Goal: Transaction & Acquisition: Purchase product/service

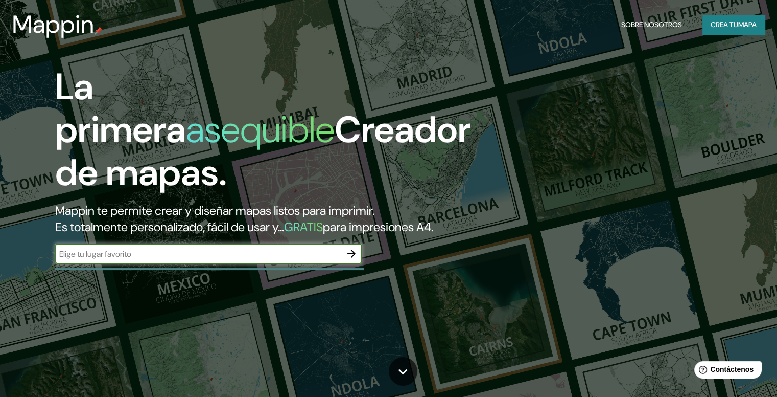
click at [345, 264] on button "button" at bounding box center [351, 253] width 20 height 20
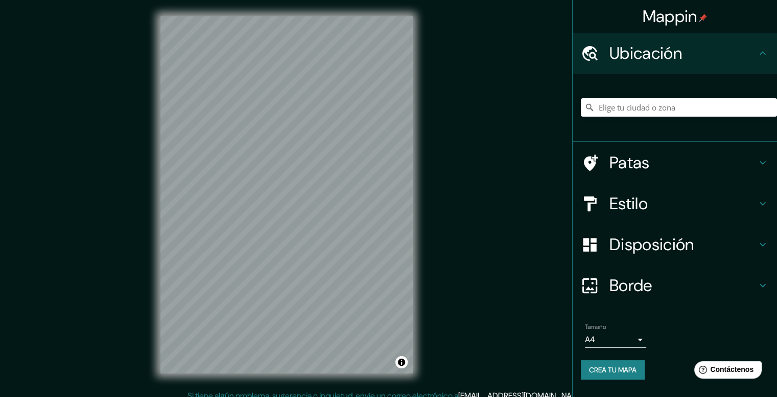
click at [710, 277] on h4 "Borde" at bounding box center [683, 285] width 147 height 20
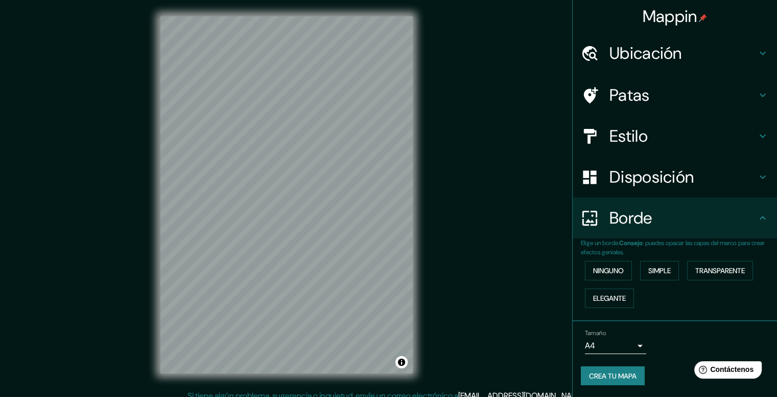
click at [724, 217] on h4 "Borde" at bounding box center [683, 218] width 147 height 20
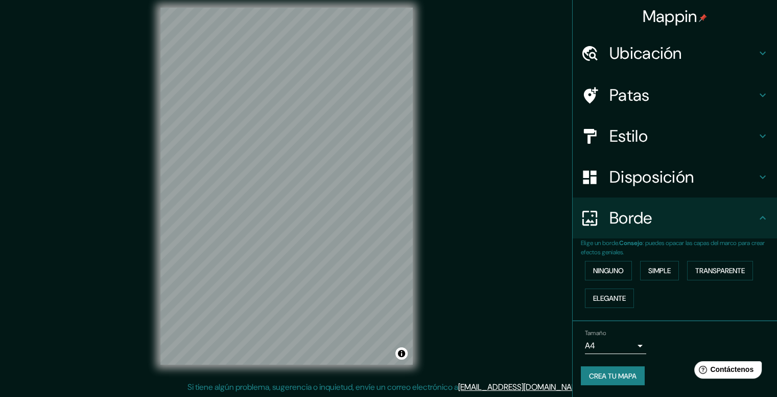
scroll to position [9, 0]
click at [638, 342] on body "Mappin Ubicación Patas Estilo Disposición Borde Elige un borde. Consejo : puede…" at bounding box center [388, 189] width 777 height 397
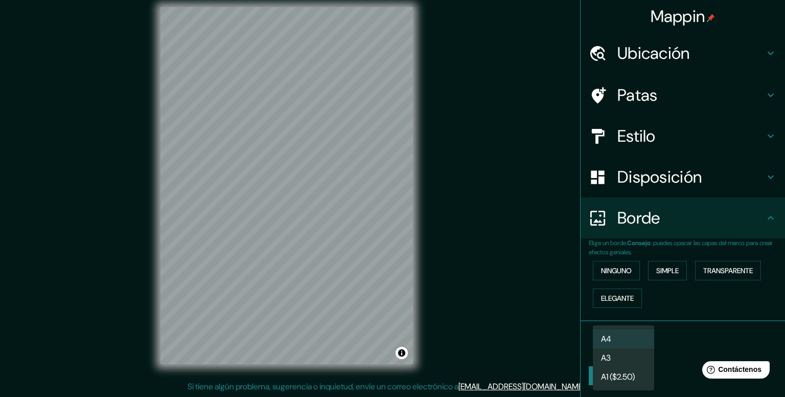
click at [612, 359] on li "A3" at bounding box center [623, 357] width 61 height 19
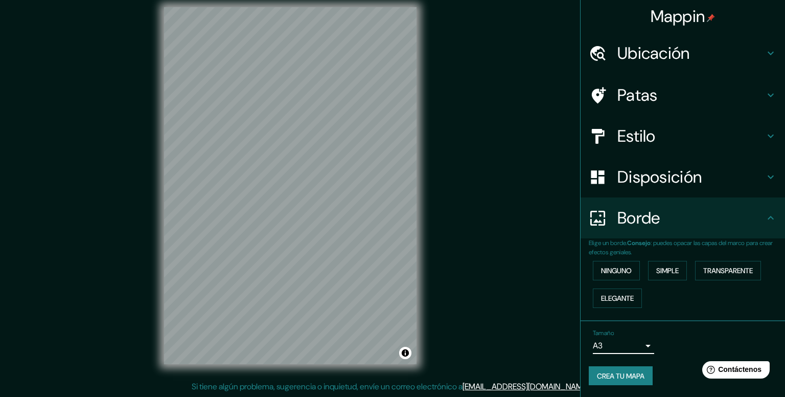
click at [618, 342] on body "Mappin Ubicación Patas Estilo Disposición Borde Elige un borde. Consejo : puede…" at bounding box center [392, 189] width 785 height 397
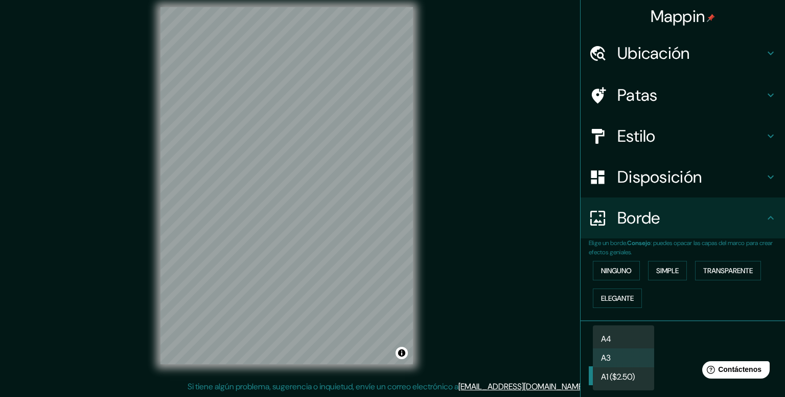
click at [611, 339] on li "A4" at bounding box center [623, 338] width 61 height 19
type input "single"
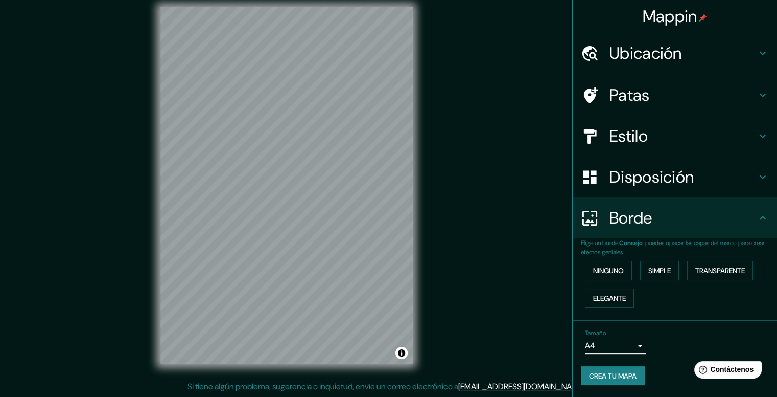
click at [734, 53] on h4 "Ubicación" at bounding box center [683, 53] width 147 height 20
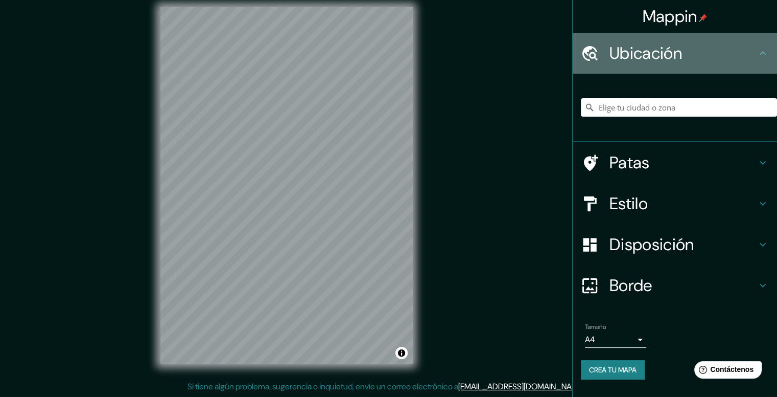
click at [758, 49] on icon at bounding box center [763, 53] width 12 height 12
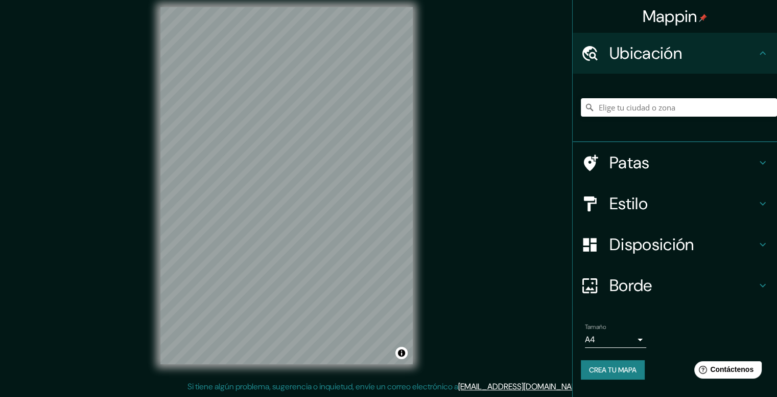
click at [740, 159] on h4 "Patas" at bounding box center [683, 162] width 147 height 20
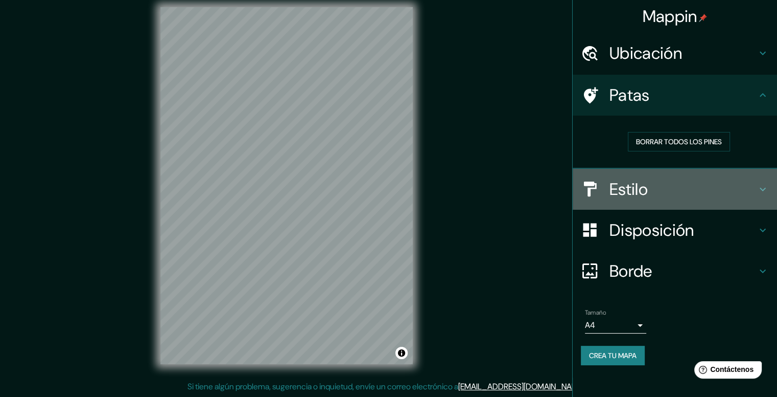
click at [702, 197] on h4 "Estilo" at bounding box center [683, 189] width 147 height 20
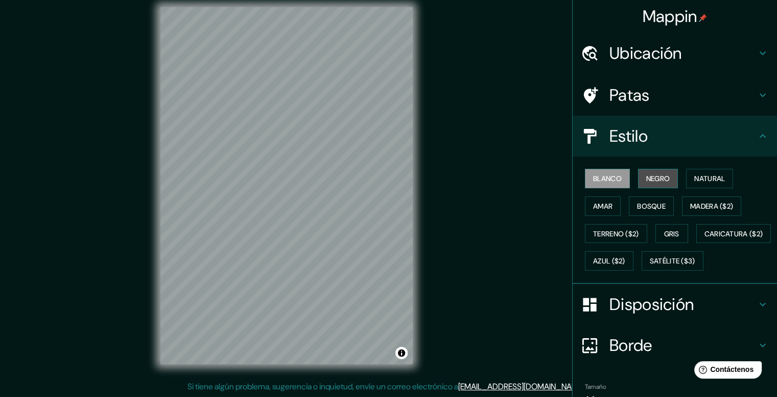
click at [664, 176] on font "Negro" at bounding box center [659, 178] width 24 height 9
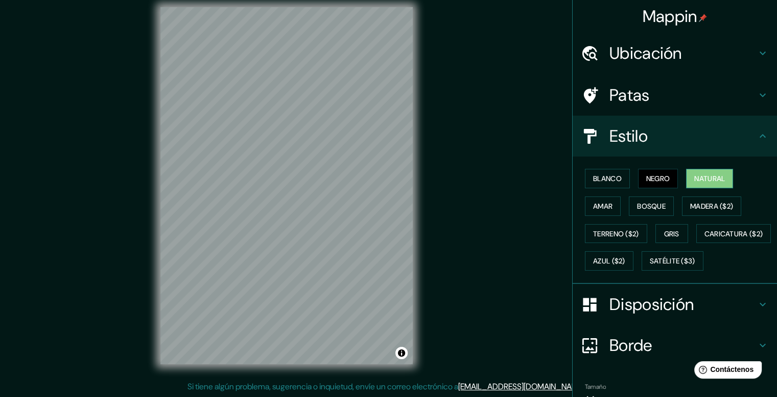
click at [695, 180] on font "Natural" at bounding box center [710, 178] width 31 height 9
click at [605, 201] on font "Amar" at bounding box center [602, 205] width 19 height 9
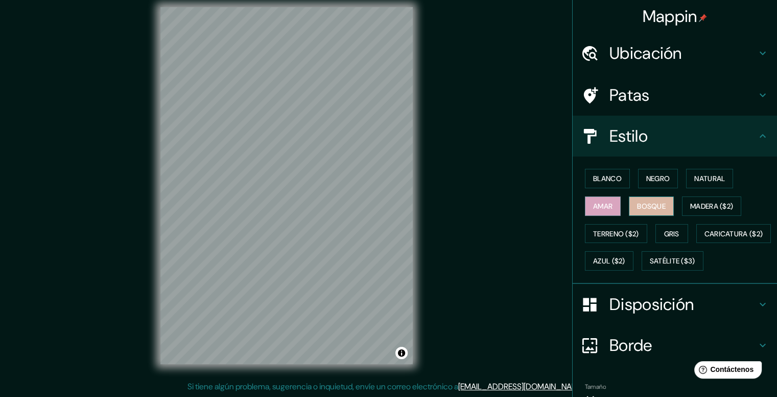
click at [642, 204] on font "Bosque" at bounding box center [651, 205] width 29 height 9
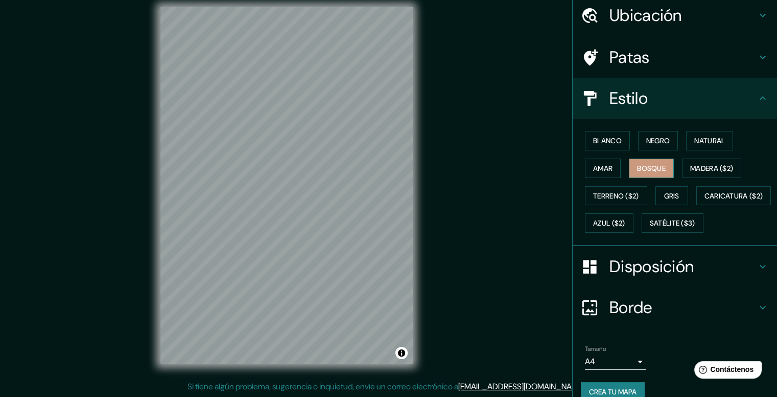
scroll to position [68, 0]
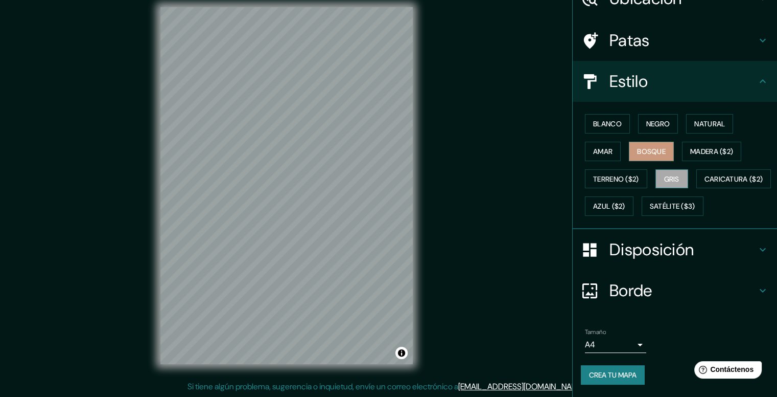
click at [664, 172] on font "Gris" at bounding box center [671, 178] width 15 height 13
click at [618, 172] on font "Terreno ($2)" at bounding box center [616, 178] width 46 height 13
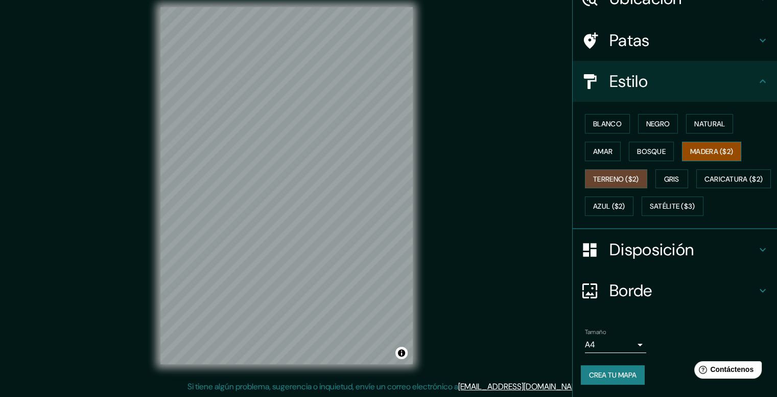
click at [706, 145] on font "Madera ($2)" at bounding box center [712, 151] width 43 height 13
click at [626, 202] on font "Azul ($2)" at bounding box center [609, 206] width 32 height 9
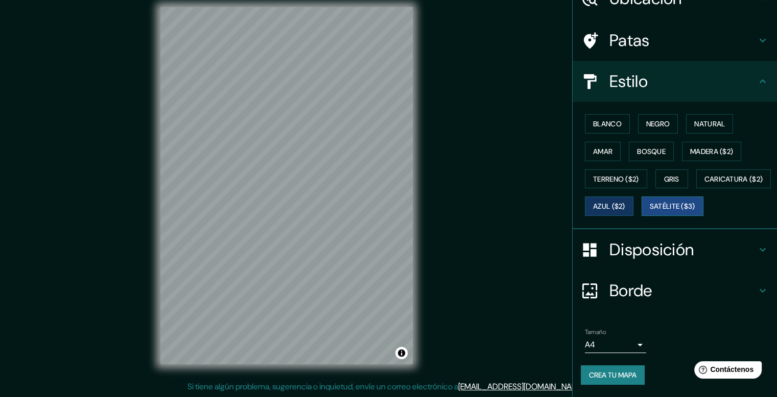
click at [650, 213] on font "Satélite ($3)" at bounding box center [672, 205] width 45 height 13
click at [593, 119] on font "Blanco" at bounding box center [607, 123] width 29 height 9
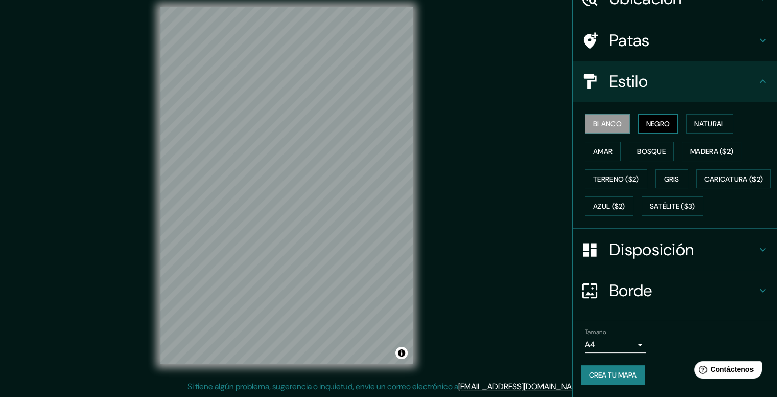
click at [647, 119] on font "Negro" at bounding box center [659, 123] width 24 height 9
click at [695, 119] on font "Natural" at bounding box center [710, 123] width 31 height 9
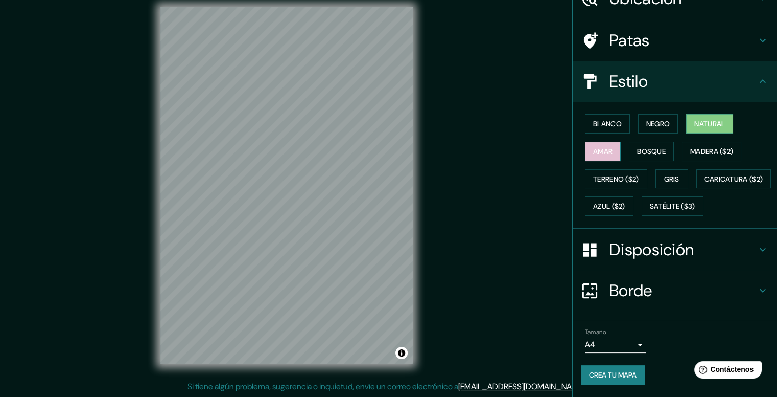
click at [608, 142] on button "Amar" at bounding box center [603, 151] width 36 height 19
click at [637, 147] on font "Bosque" at bounding box center [651, 151] width 29 height 9
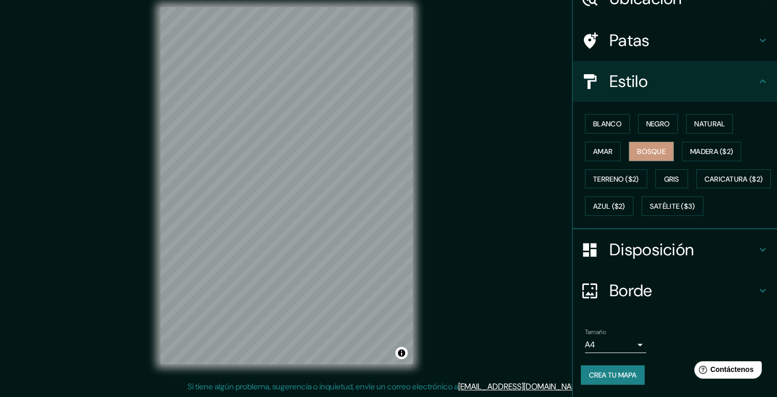
click at [658, 260] on font "Disposición" at bounding box center [652, 249] width 84 height 21
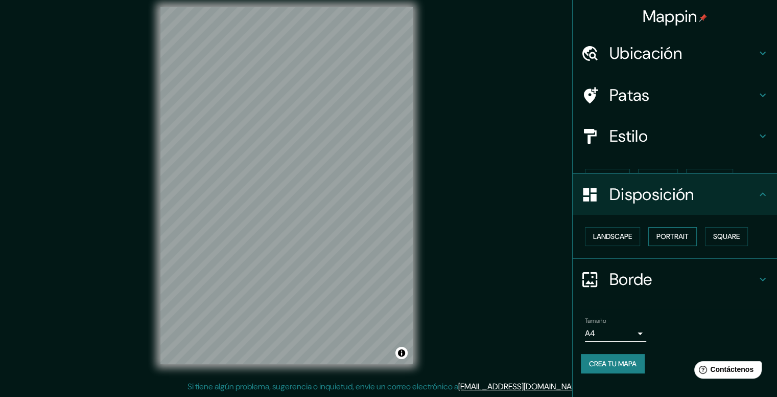
scroll to position [0, 0]
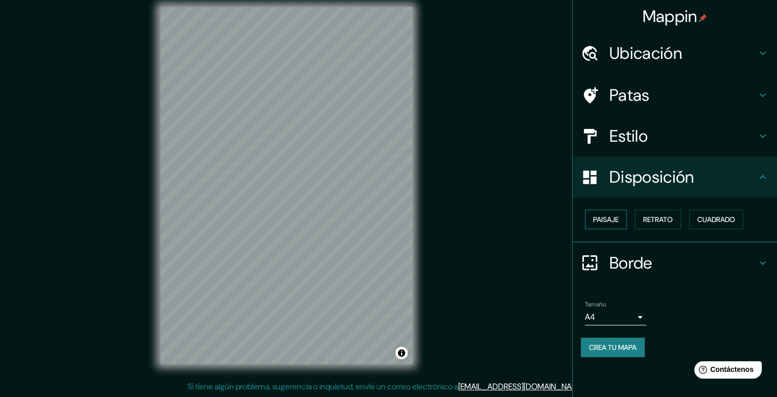
click at [621, 217] on button "Paisaje" at bounding box center [606, 219] width 42 height 19
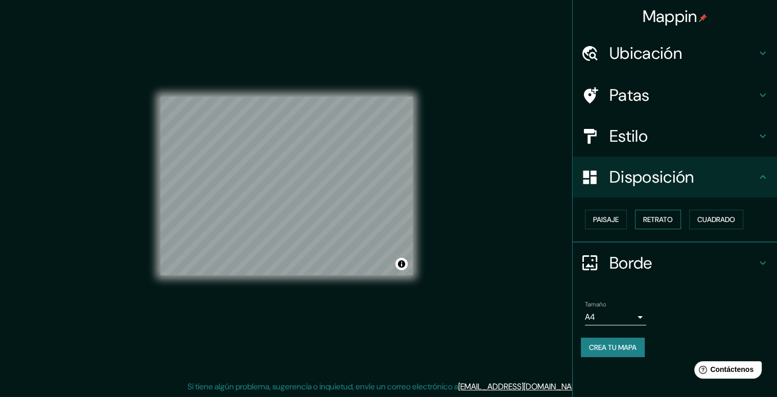
click at [662, 219] on font "Retrato" at bounding box center [658, 219] width 30 height 9
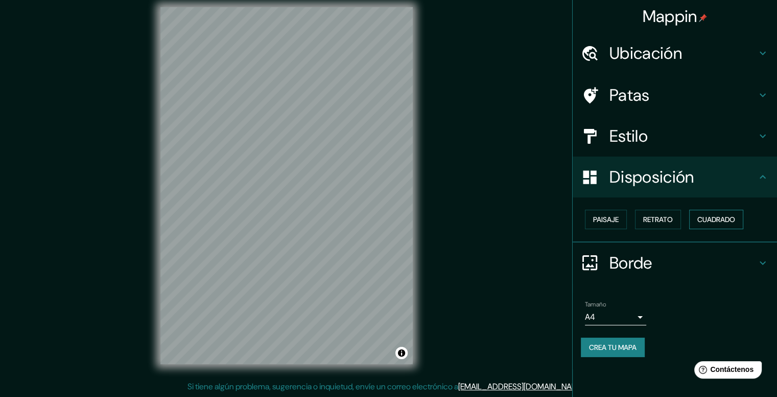
click at [711, 215] on font "Cuadrado" at bounding box center [717, 219] width 38 height 9
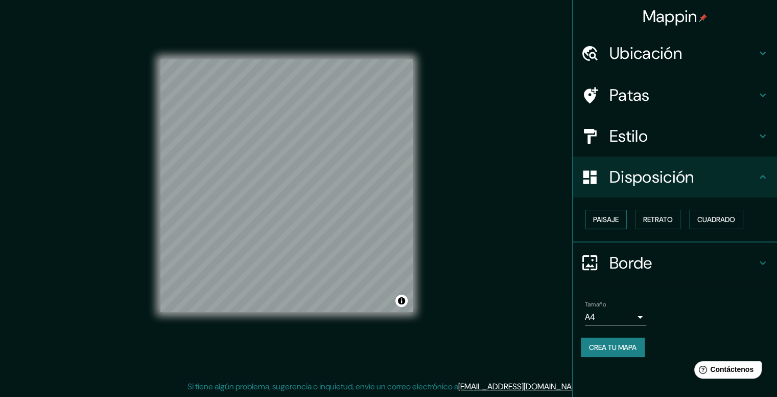
click at [614, 223] on font "Paisaje" at bounding box center [606, 219] width 26 height 9
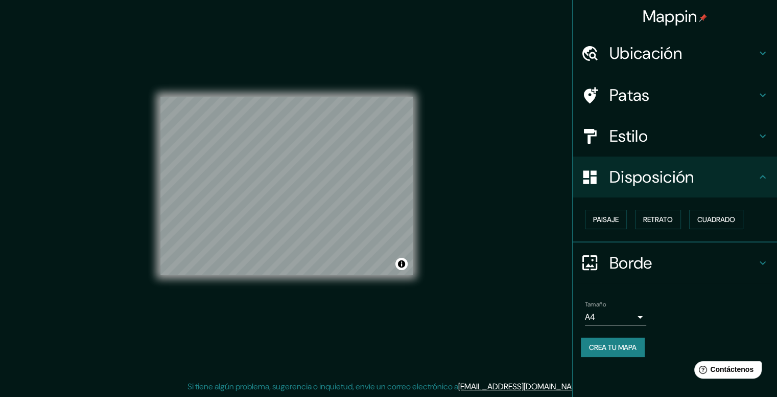
click at [650, 259] on font "Borde" at bounding box center [631, 262] width 43 height 21
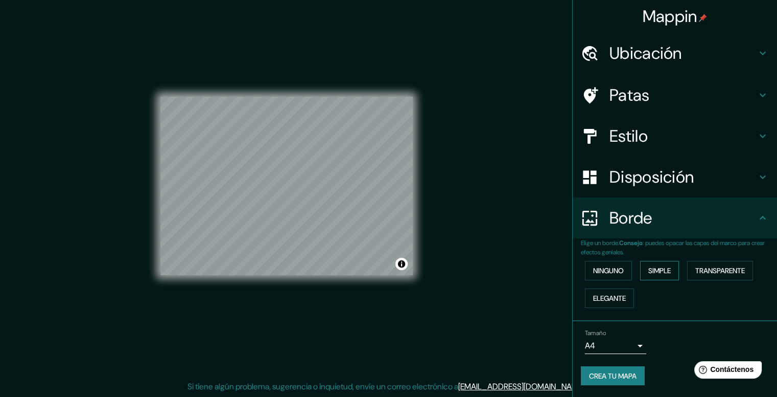
click at [661, 267] on font "Simple" at bounding box center [660, 270] width 22 height 9
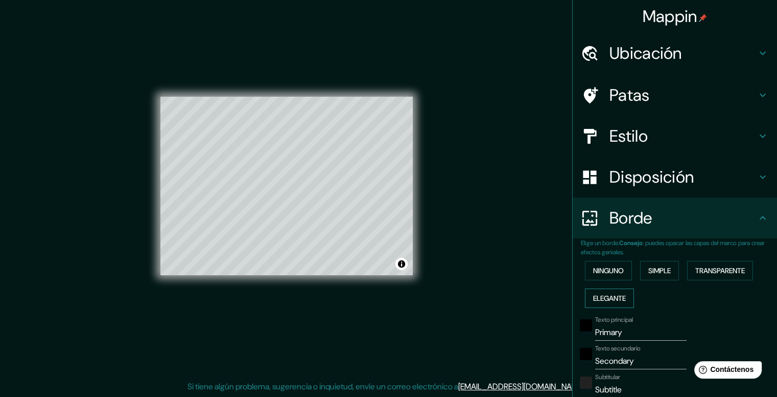
click at [612, 299] on font "Elegante" at bounding box center [609, 297] width 33 height 9
click at [613, 262] on button "Ninguno" at bounding box center [608, 270] width 47 height 19
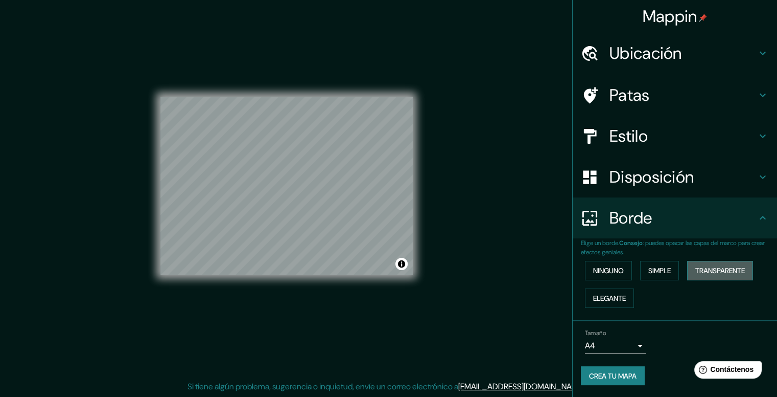
click at [702, 266] on font "Transparente" at bounding box center [721, 270] width 50 height 9
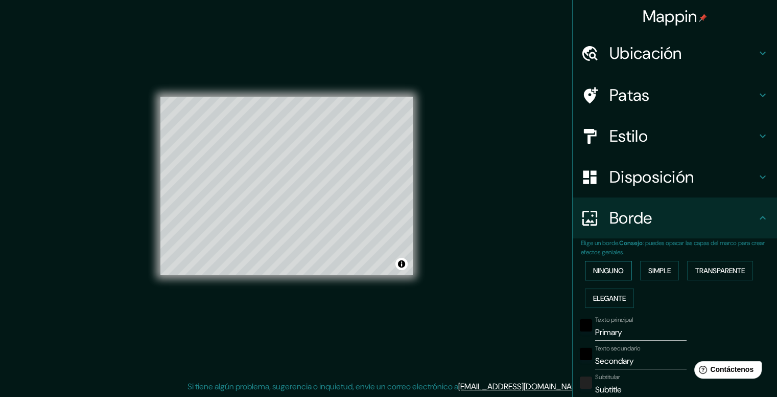
click at [606, 269] on font "Ninguno" at bounding box center [608, 270] width 31 height 9
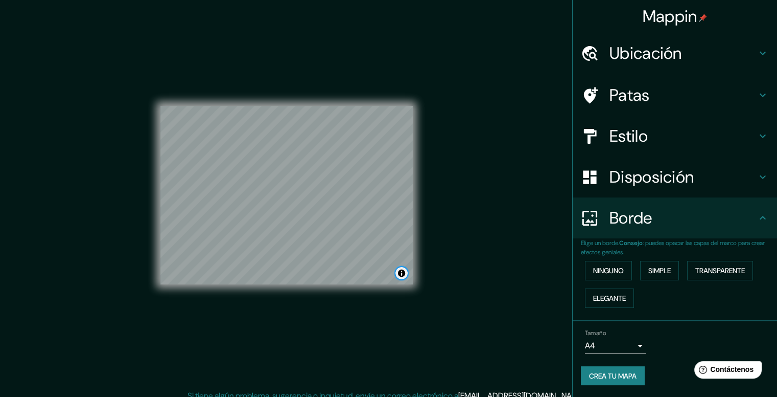
click at [401, 271] on button "Activar o desactivar atribución" at bounding box center [402, 273] width 12 height 12
click at [676, 95] on h4 "Patas" at bounding box center [683, 95] width 147 height 20
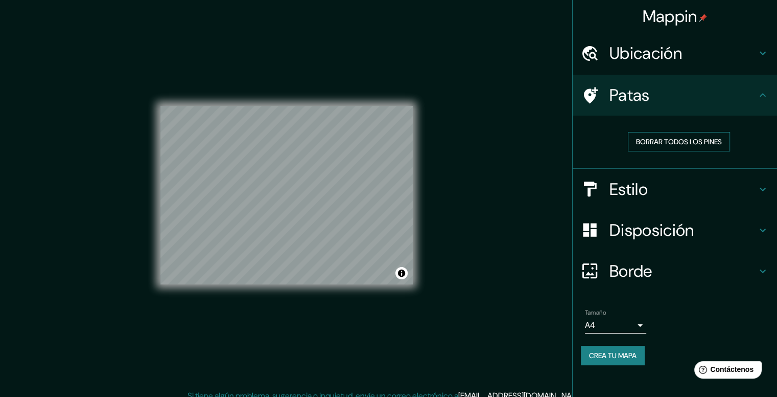
click at [684, 140] on font "Borrar todos los pines" at bounding box center [679, 141] width 86 height 9
click at [743, 99] on h4 "Patas" at bounding box center [683, 95] width 147 height 20
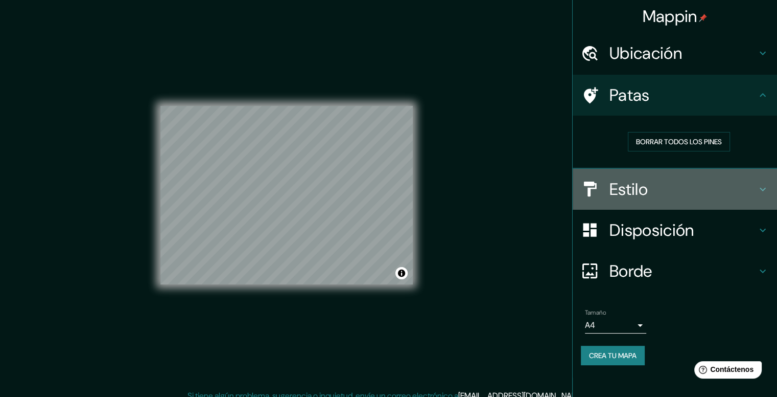
click at [691, 188] on h4 "Estilo" at bounding box center [683, 189] width 147 height 20
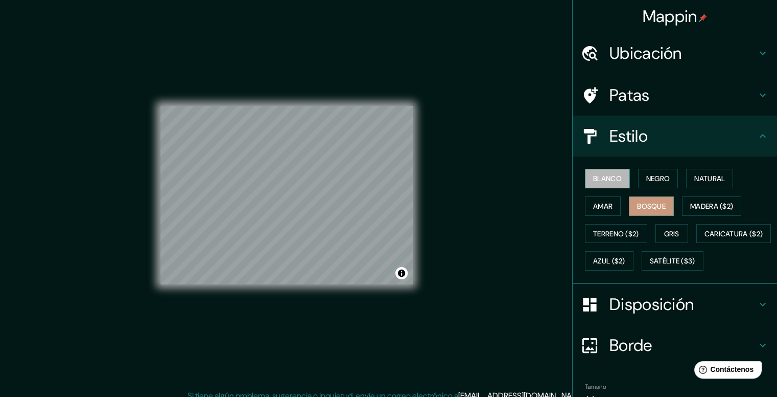
click at [608, 180] on font "Blanco" at bounding box center [607, 178] width 29 height 9
click at [643, 205] on font "Bosque" at bounding box center [651, 205] width 29 height 9
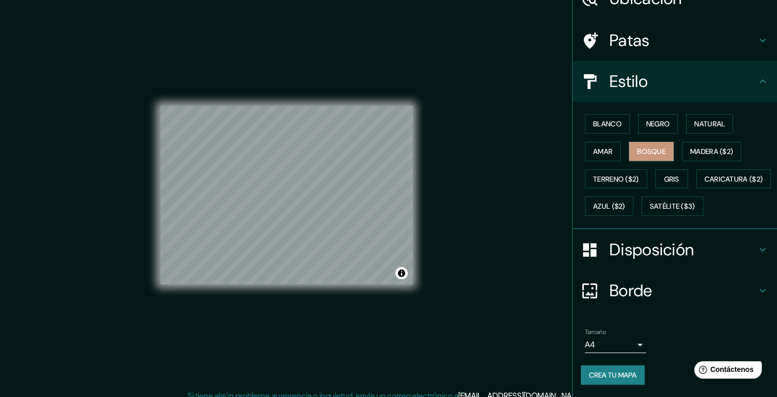
scroll to position [80, 0]
click at [617, 365] on button "Crea tu mapa" at bounding box center [613, 374] width 64 height 19
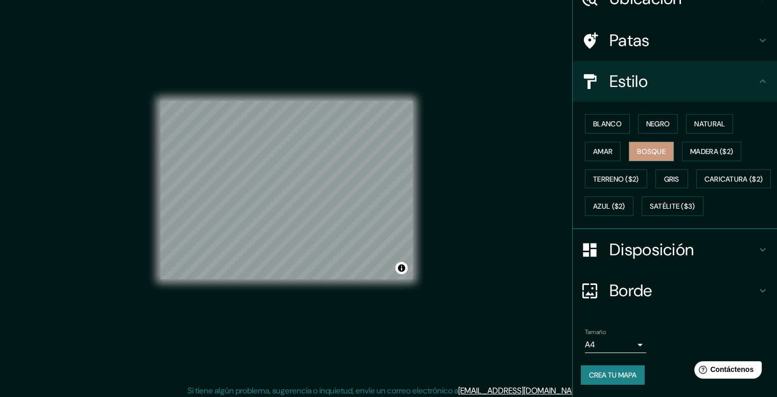
scroll to position [9, 0]
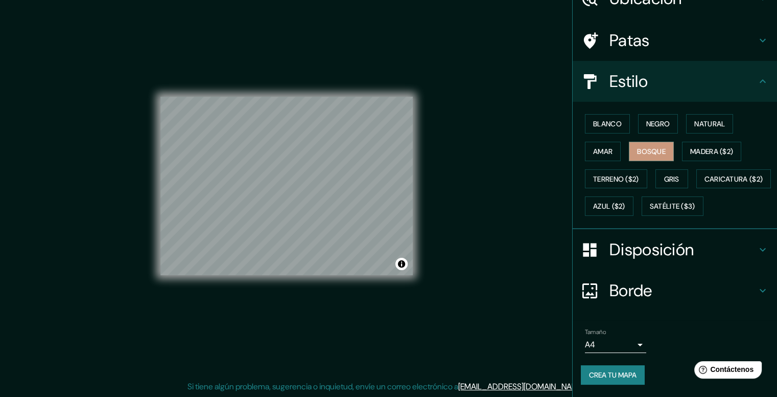
click at [612, 375] on font "Crea tu mapa" at bounding box center [613, 374] width 48 height 9
